Goal: Task Accomplishment & Management: Use online tool/utility

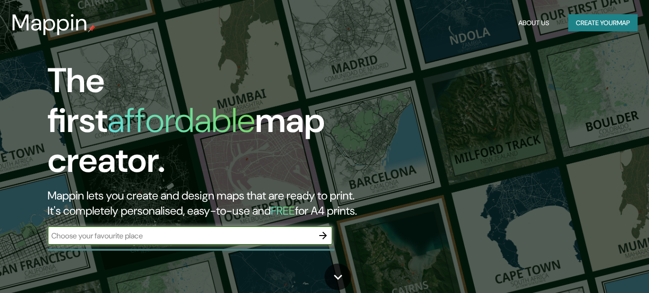
click at [93, 230] on input "text" at bounding box center [181, 235] width 266 height 11
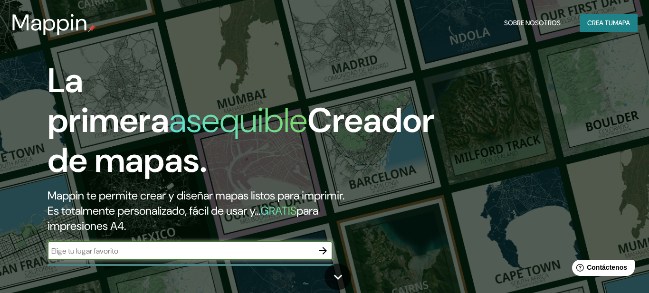
click at [604, 20] on font "Crea tu" at bounding box center [600, 23] width 26 height 9
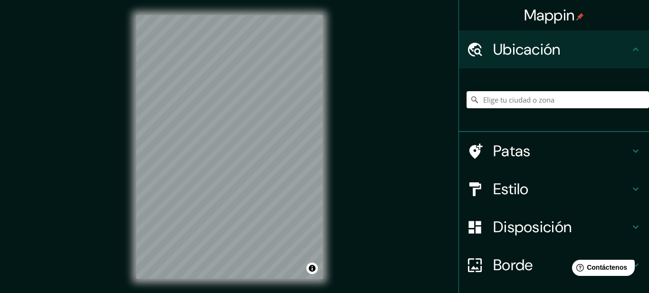
click at [531, 49] on font "Ubicación" at bounding box center [526, 49] width 67 height 20
click at [532, 102] on input "Elige tu ciudad o zona" at bounding box center [558, 99] width 182 height 17
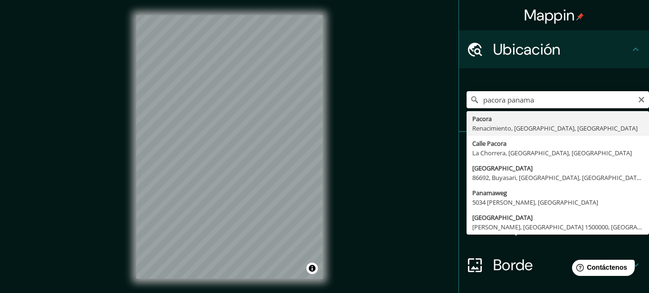
click at [545, 102] on input "pacora panama" at bounding box center [558, 99] width 182 height 17
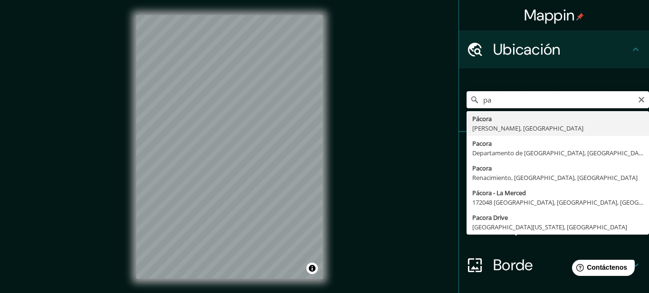
type input "p"
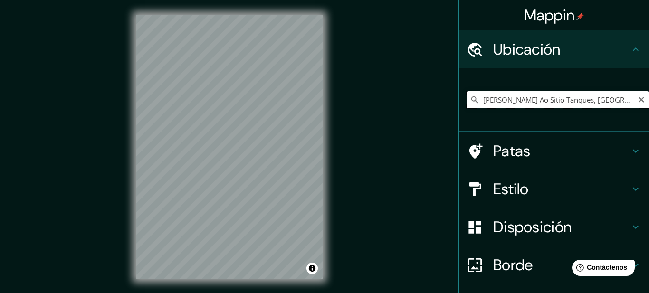
click at [605, 100] on input "[PERSON_NAME] Ao Sitio Tanques, [GEOGRAPHIC_DATA] - [GEOGRAPHIC_DATA], 58213-00…" at bounding box center [558, 99] width 182 height 17
click at [630, 100] on input "[PERSON_NAME] Ao Sitio Tanques, [GEOGRAPHIC_DATA] - [GEOGRAPHIC_DATA], 58213-00…" at bounding box center [558, 99] width 182 height 17
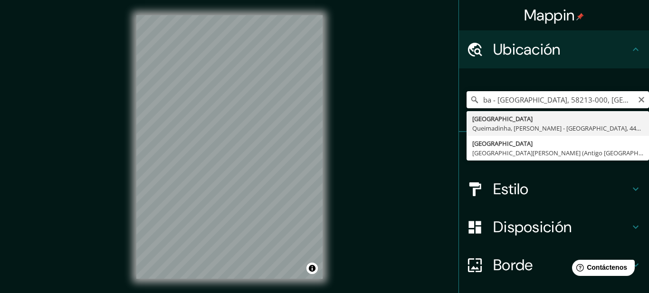
click at [606, 101] on input "ba - [GEOGRAPHIC_DATA], 58213-000, [GEOGRAPHIC_DATA]" at bounding box center [558, 99] width 182 height 17
type input "b"
type input "d"
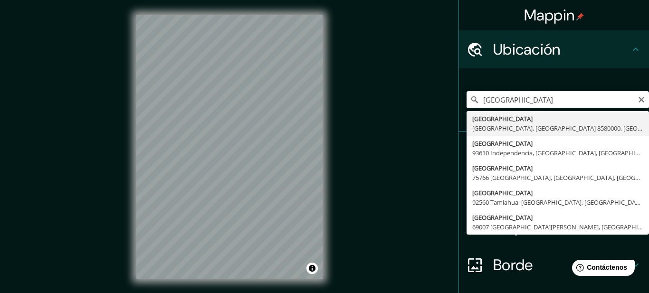
type input "[GEOGRAPHIC_DATA], [GEOGRAPHIC_DATA], [GEOGRAPHIC_DATA] 8580000, [GEOGRAPHIC_DA…"
